Goal: Find specific page/section: Find specific page/section

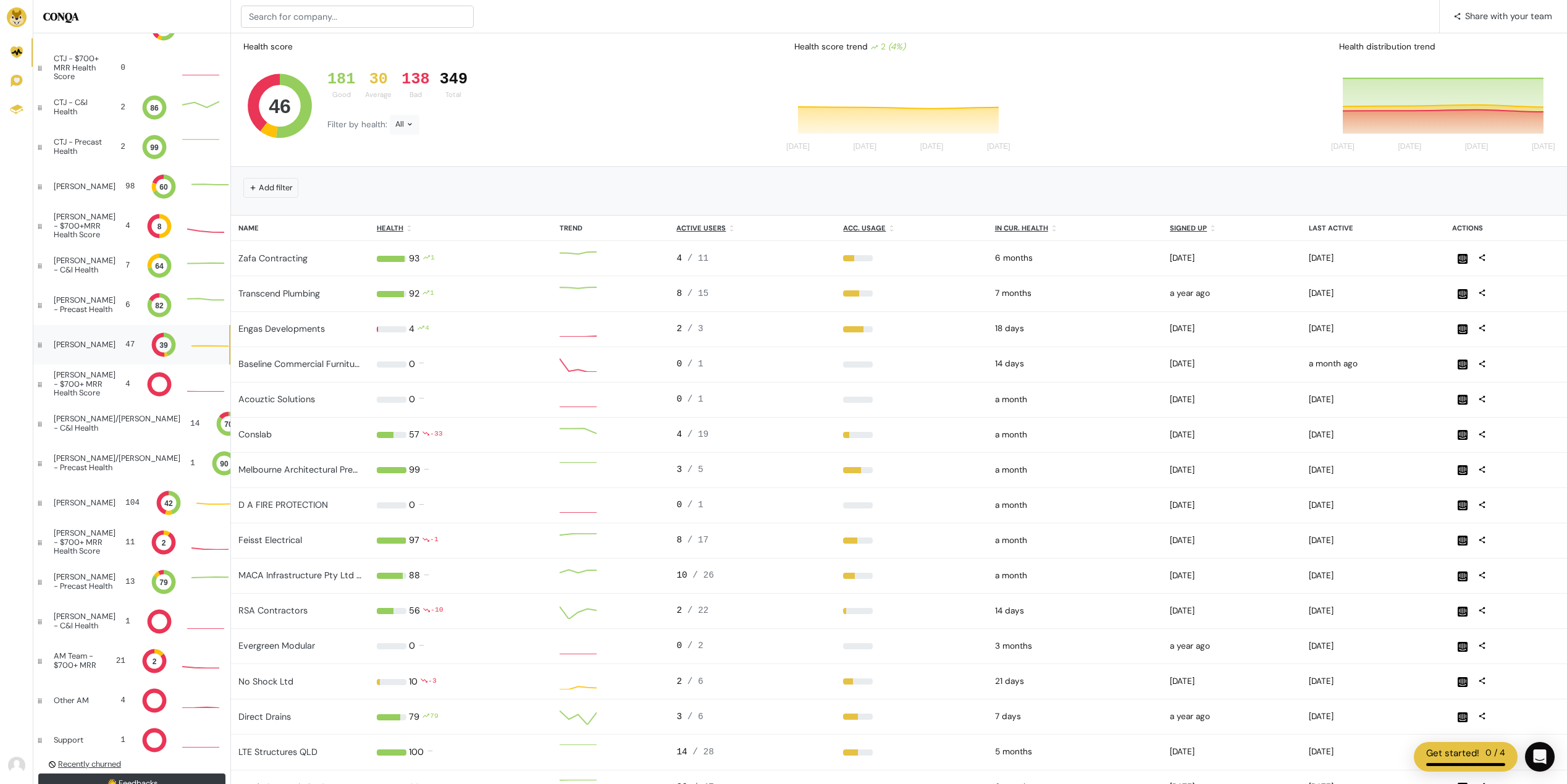
click at [69, 351] on div "[PERSON_NAME] 47 39" at bounding box center [131, 344] width 196 height 39
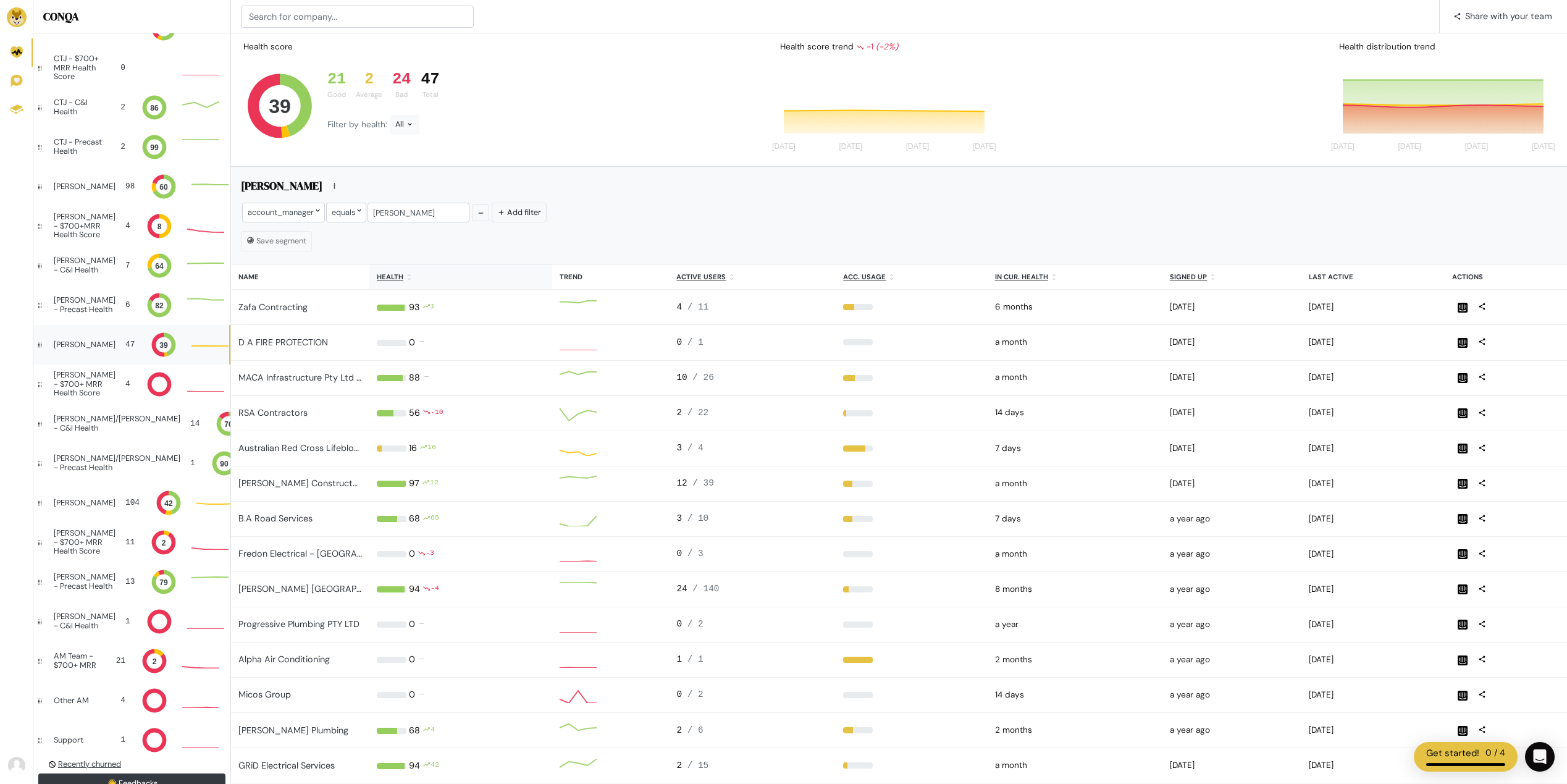
click at [396, 276] on u "Health" at bounding box center [390, 277] width 26 height 9
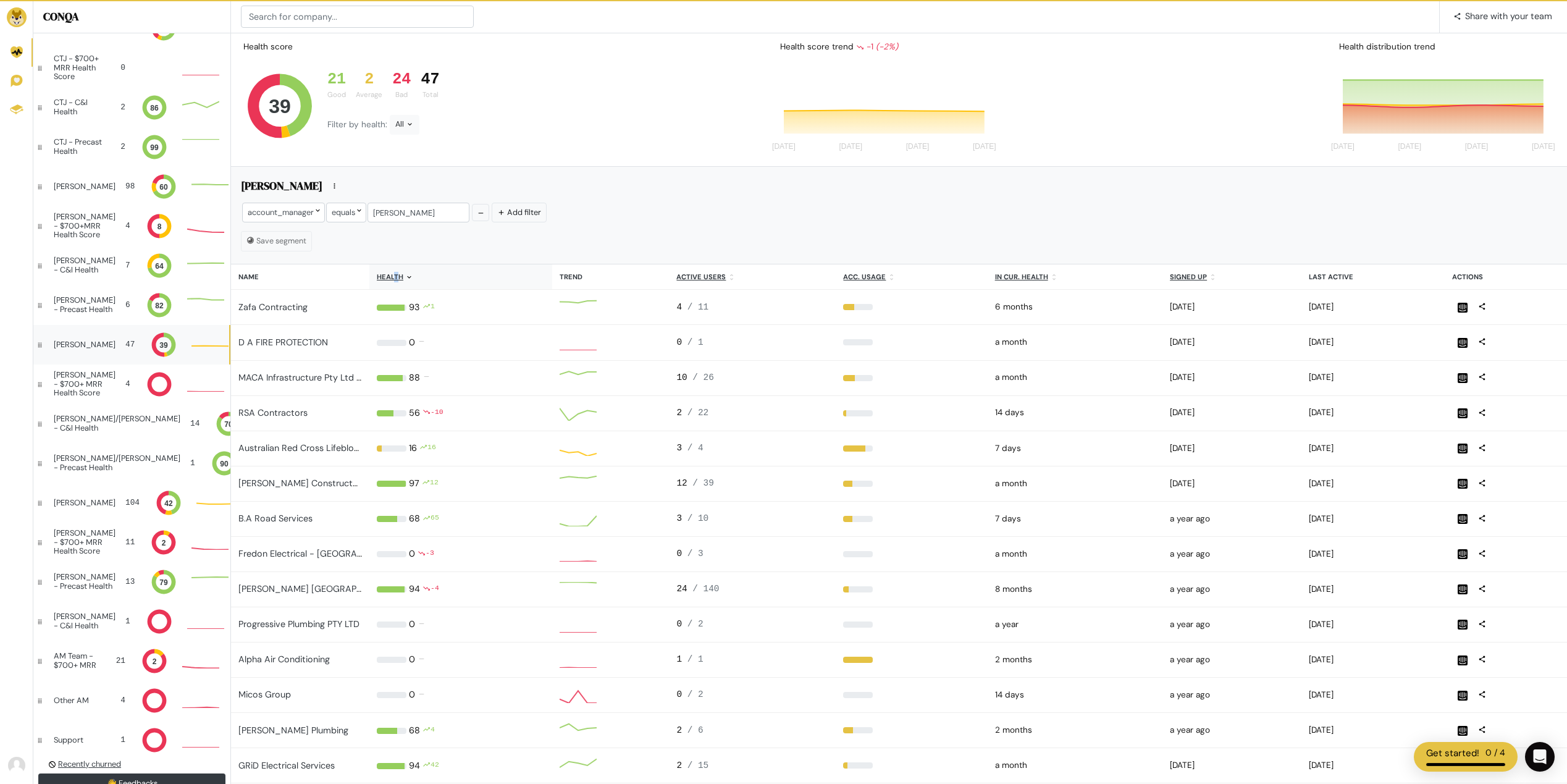
drag, startPoint x: 396, startPoint y: 276, endPoint x: 401, endPoint y: 279, distance: 5.8
click at [401, 279] on u "Health" at bounding box center [390, 277] width 26 height 9
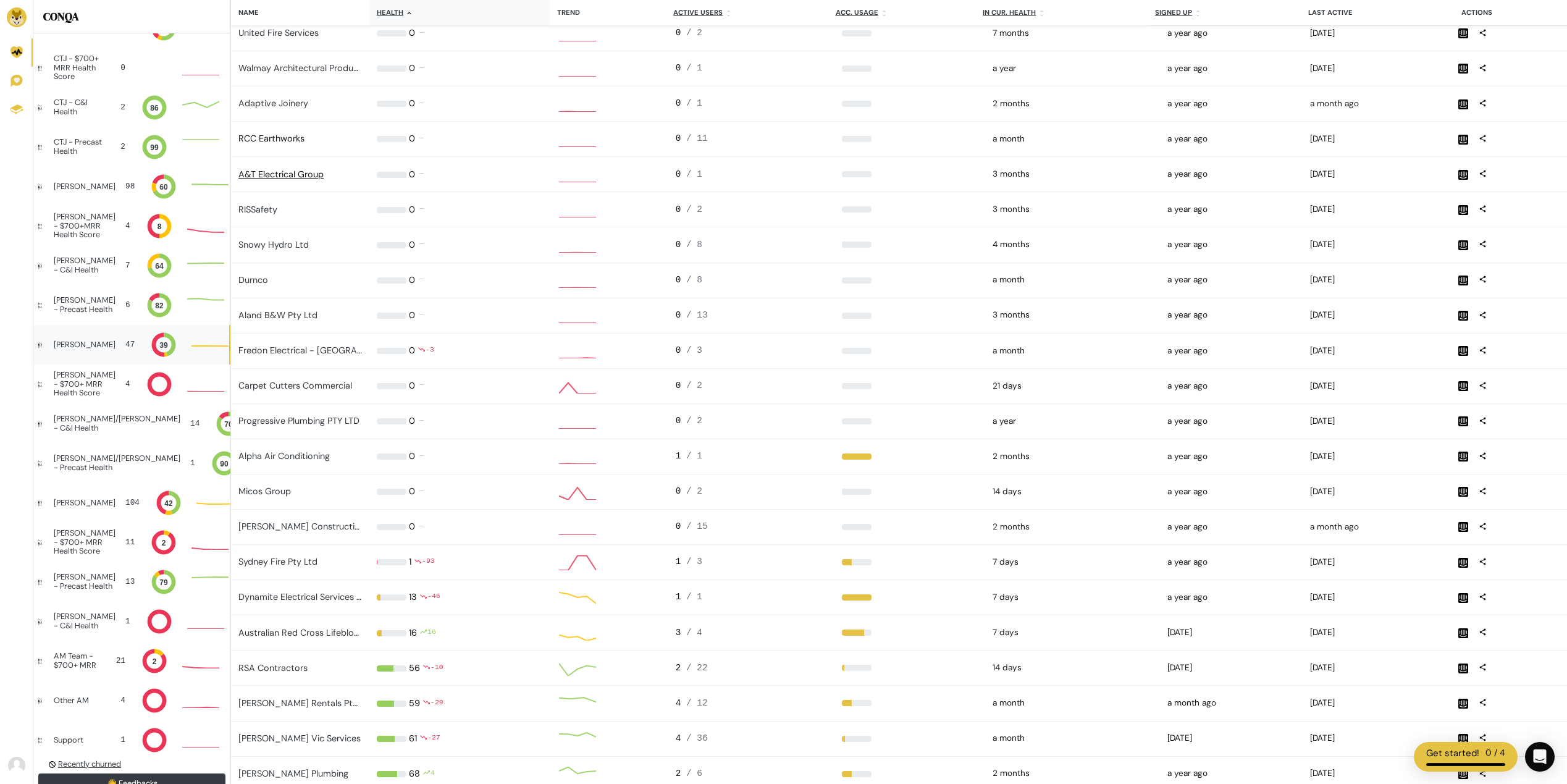
scroll to position [604, 0]
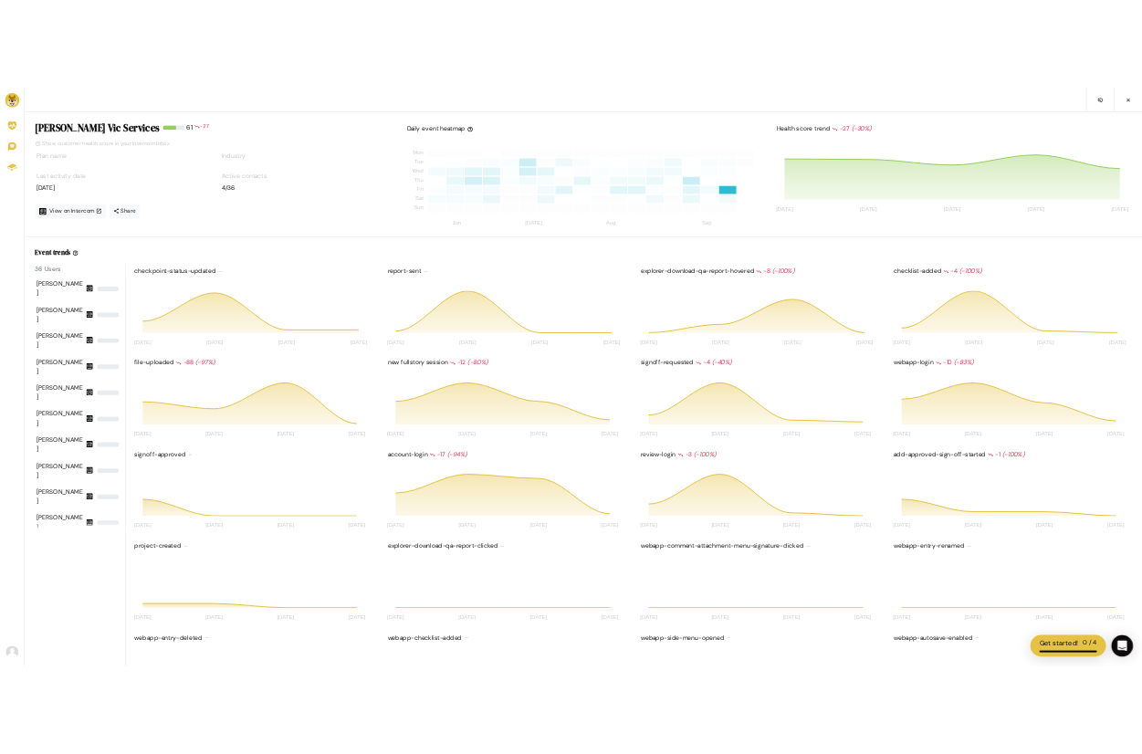
scroll to position [146, 175]
